Goal: Find specific page/section: Find specific page/section

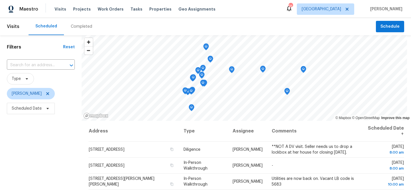
scroll to position [82, 0]
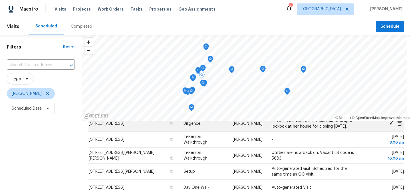
scroll to position [31, 0]
